Goal: Task Accomplishment & Management: Complete application form

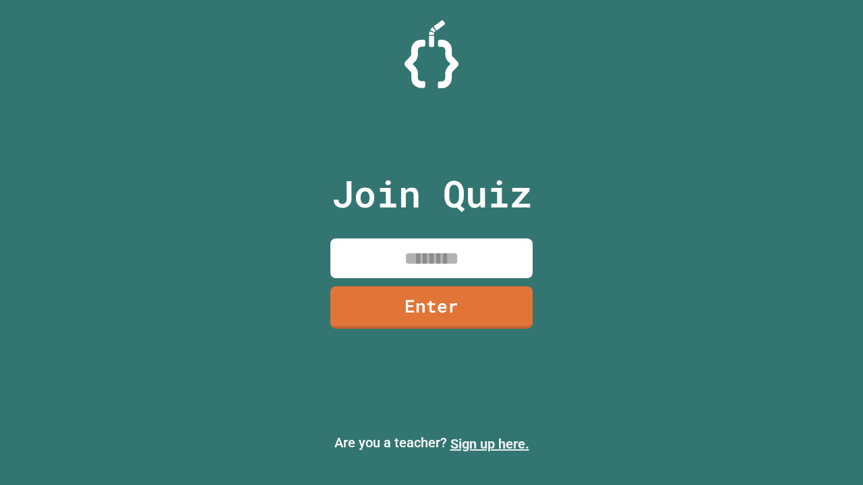
click at [489, 444] on link "Sign up here." at bounding box center [489, 444] width 79 height 16
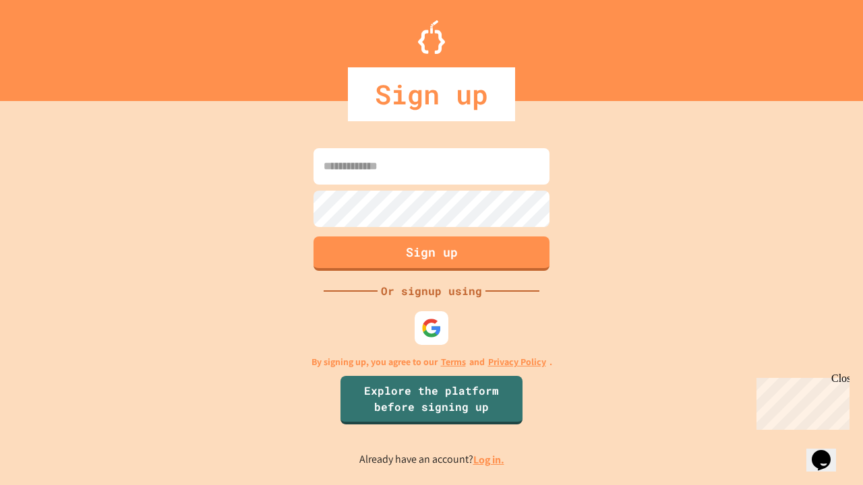
click at [489, 460] on link "Log in." at bounding box center [488, 460] width 31 height 14
